Goal: Information Seeking & Learning: Check status

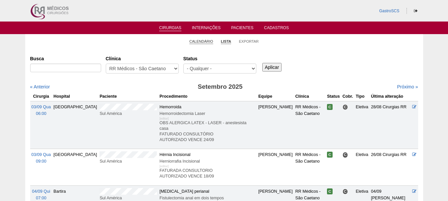
click at [199, 40] on link "Calendário" at bounding box center [201, 41] width 24 height 5
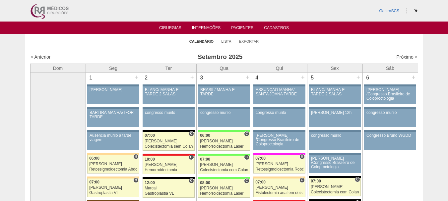
click at [226, 41] on link "Lista" at bounding box center [226, 41] width 10 height 5
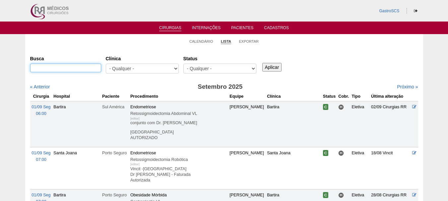
drag, startPoint x: 0, startPoint y: 0, endPoint x: 68, endPoint y: 68, distance: 96.6
click at [68, 68] on input "Busca" at bounding box center [65, 68] width 71 height 9
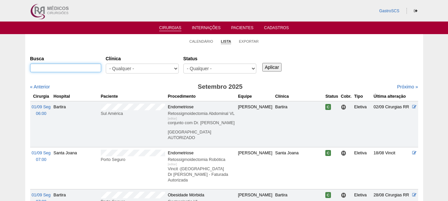
paste input "Francisca Abaltilene"
type input "Francisca Abaltilene"
click at [277, 68] on input "Aplicar" at bounding box center [272, 67] width 20 height 9
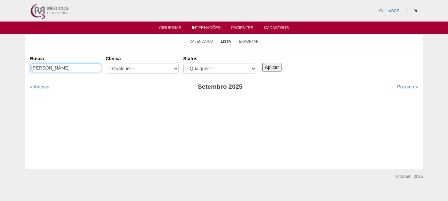
click at [75, 71] on input "Francisca Abaltilene" at bounding box center [65, 68] width 71 height 9
click at [30, 66] on input "Francisca Abaltilene"" at bounding box center [65, 68] width 71 height 9
type input ""Francisca Abaltilene""
click at [262, 63] on input "Aplicar" at bounding box center [272, 67] width 20 height 9
click at [63, 67] on input ""Francisca Abaltilene"" at bounding box center [65, 68] width 71 height 9
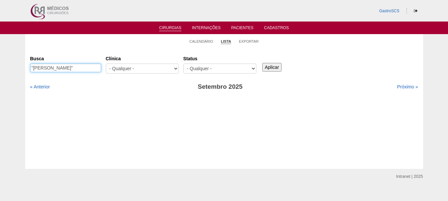
type input ""[PERSON_NAME]""
click at [272, 66] on input "Aplicar" at bounding box center [272, 67] width 20 height 9
click at [91, 69] on input ""[PERSON_NAME]"" at bounding box center [65, 68] width 71 height 9
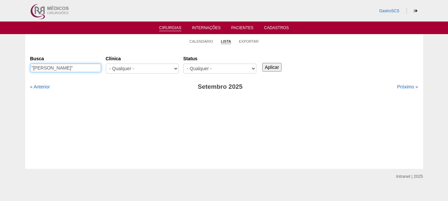
paste input "[PERSON_NAME]"
type input "[PERSON_NAME]"
click at [273, 69] on input "Aplicar" at bounding box center [272, 67] width 20 height 9
click at [49, 70] on input "[PERSON_NAME]" at bounding box center [65, 68] width 71 height 9
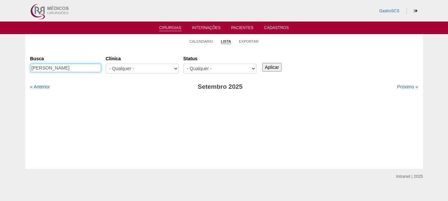
click at [49, 70] on input "[PERSON_NAME]" at bounding box center [65, 68] width 71 height 9
paste input "[PERSON_NAME]"
type input ""[PERSON_NAME]""
click at [262, 63] on input "Aplicar" at bounding box center [272, 67] width 20 height 9
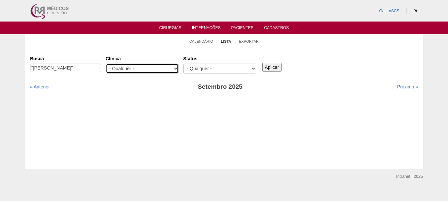
click at [152, 69] on select "- Qualquer - 6R Alphaville Assunção Bartira Brasil Christovão da Gama Cruz Azul…" at bounding box center [142, 69] width 73 height 10
click at [268, 155] on div "Cirurgias Busca "Francisca Adaltilane" Clínica - Qualquer - 6R Alphaville Assun…" at bounding box center [224, 108] width 398 height 121
click at [49, 10] on img at bounding box center [49, 11] width 41 height 22
